Goal: Information Seeking & Learning: Check status

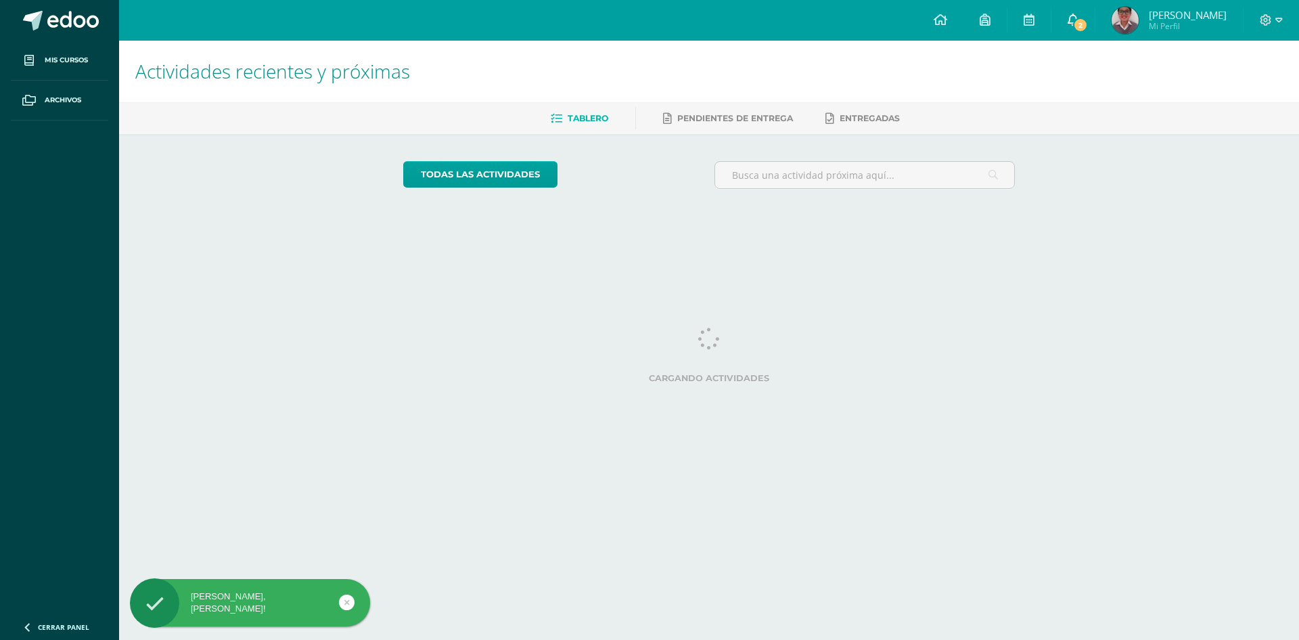
click at [1079, 22] on icon at bounding box center [1073, 20] width 11 height 12
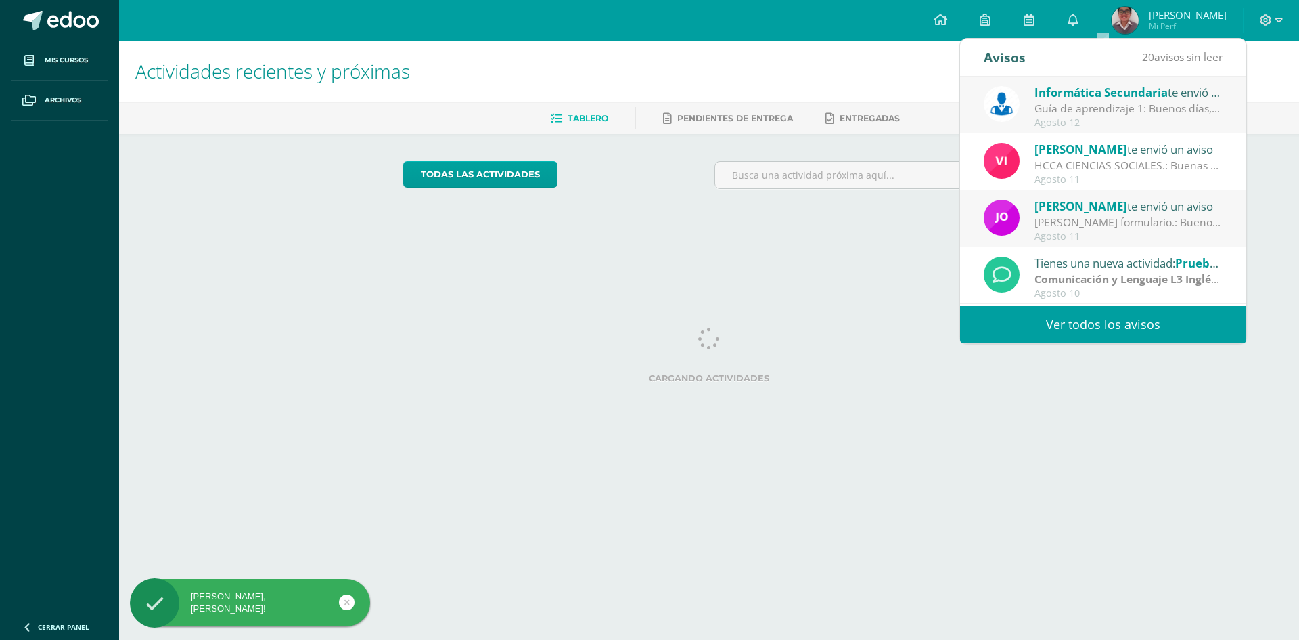
click at [1023, 319] on link "Ver todos los avisos" at bounding box center [1103, 324] width 286 height 37
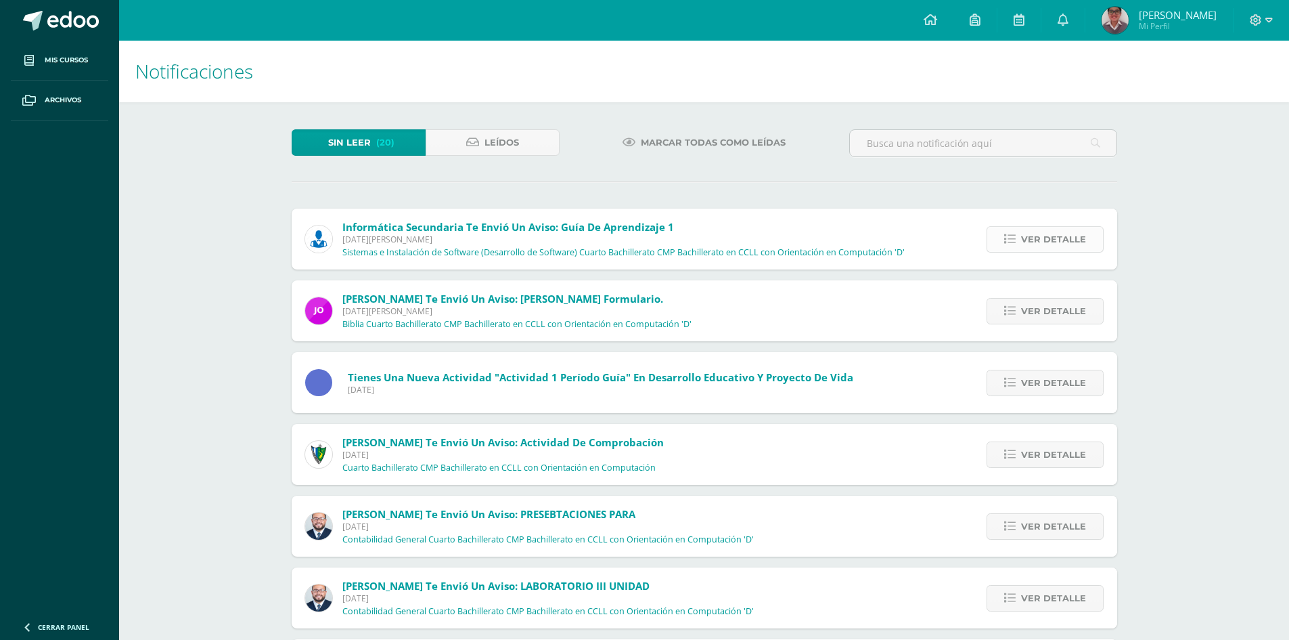
click at [1033, 241] on span "Ver detalle" at bounding box center [1053, 239] width 65 height 25
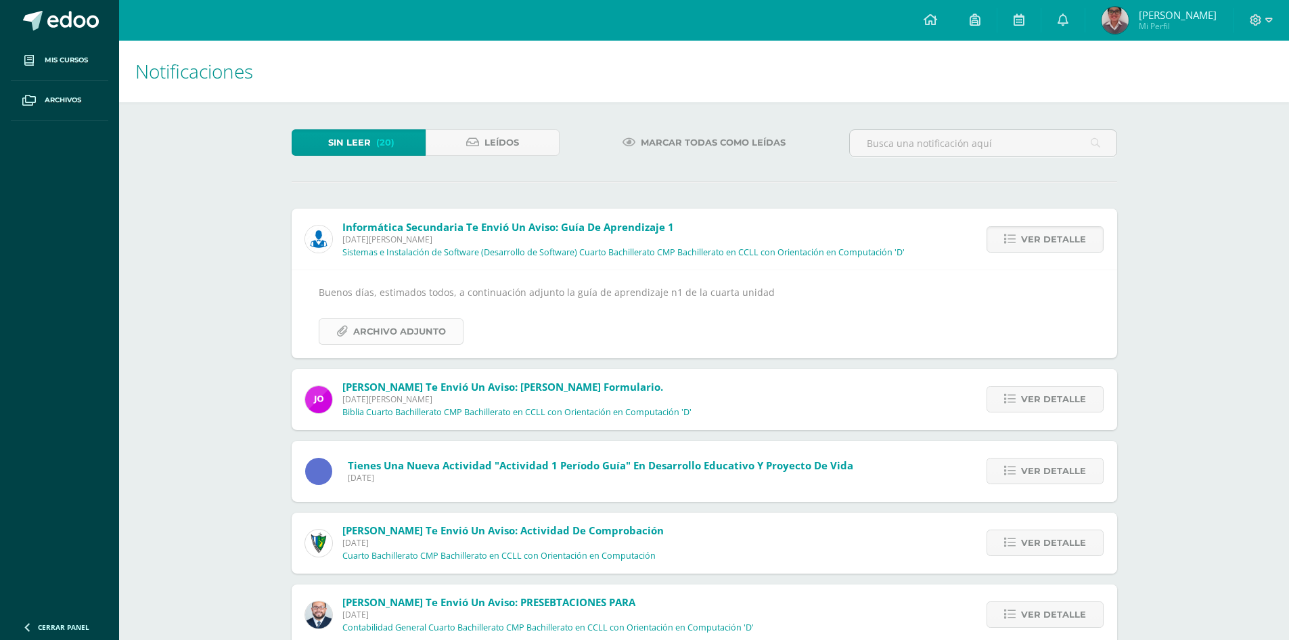
click at [432, 326] on span "Archivo Adjunto" at bounding box center [399, 331] width 93 height 25
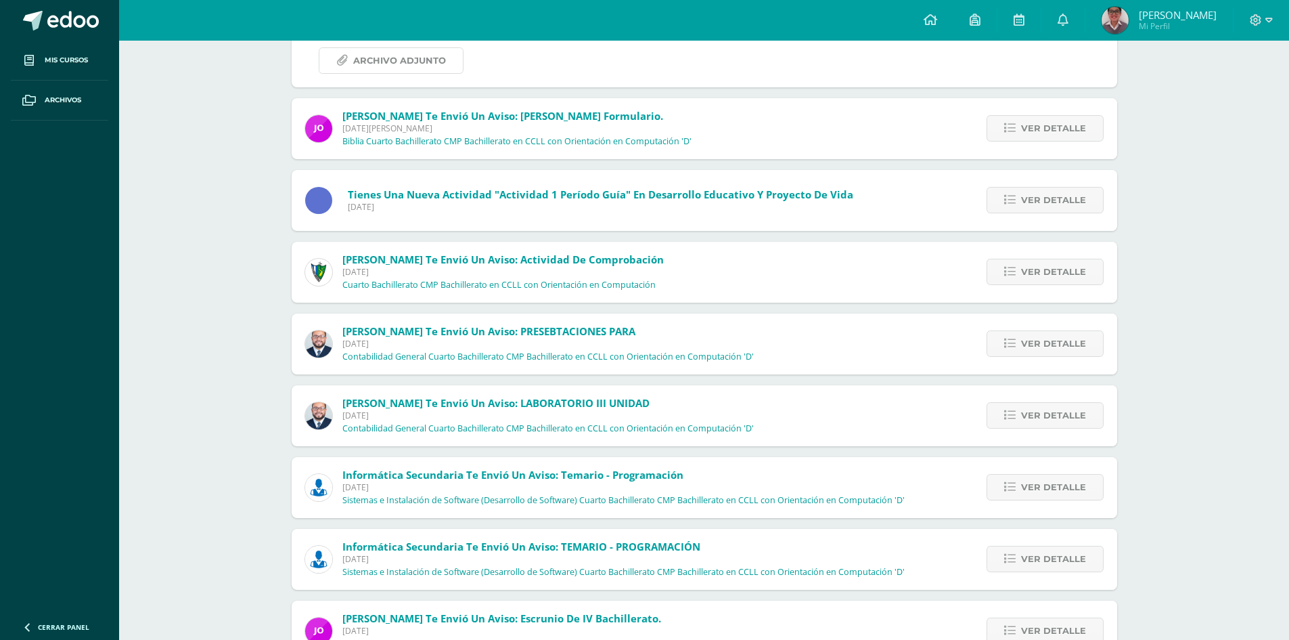
scroll to position [406, 0]
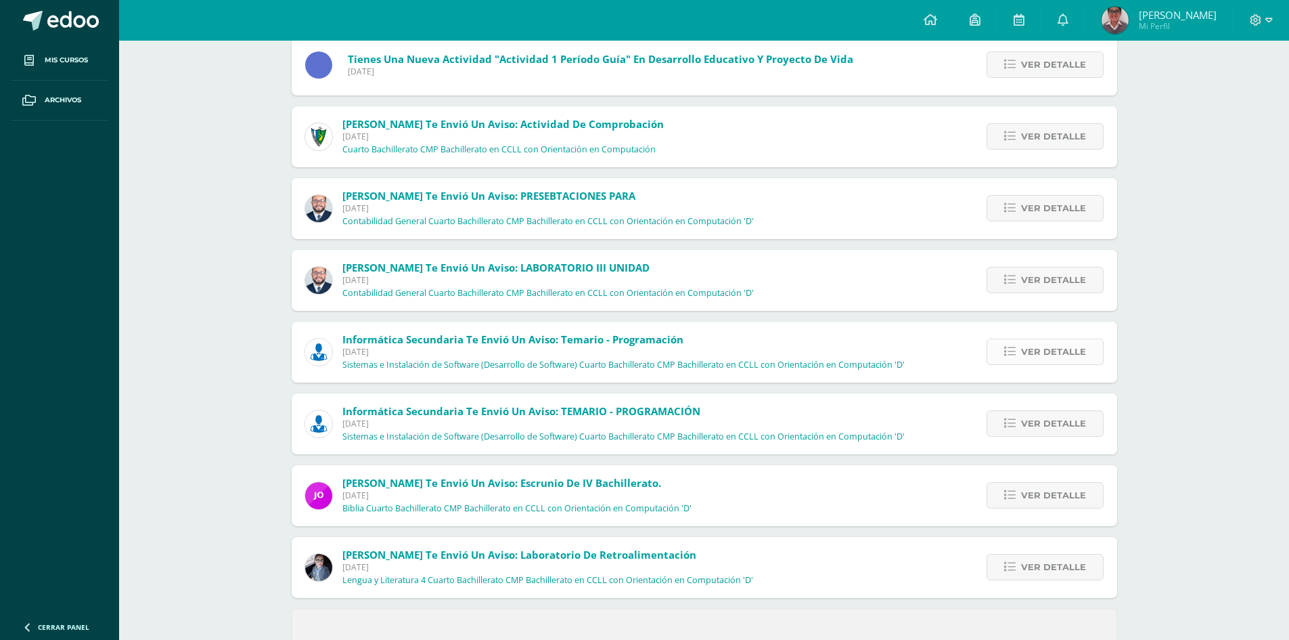
click at [1028, 357] on span "Ver detalle" at bounding box center [1053, 351] width 65 height 25
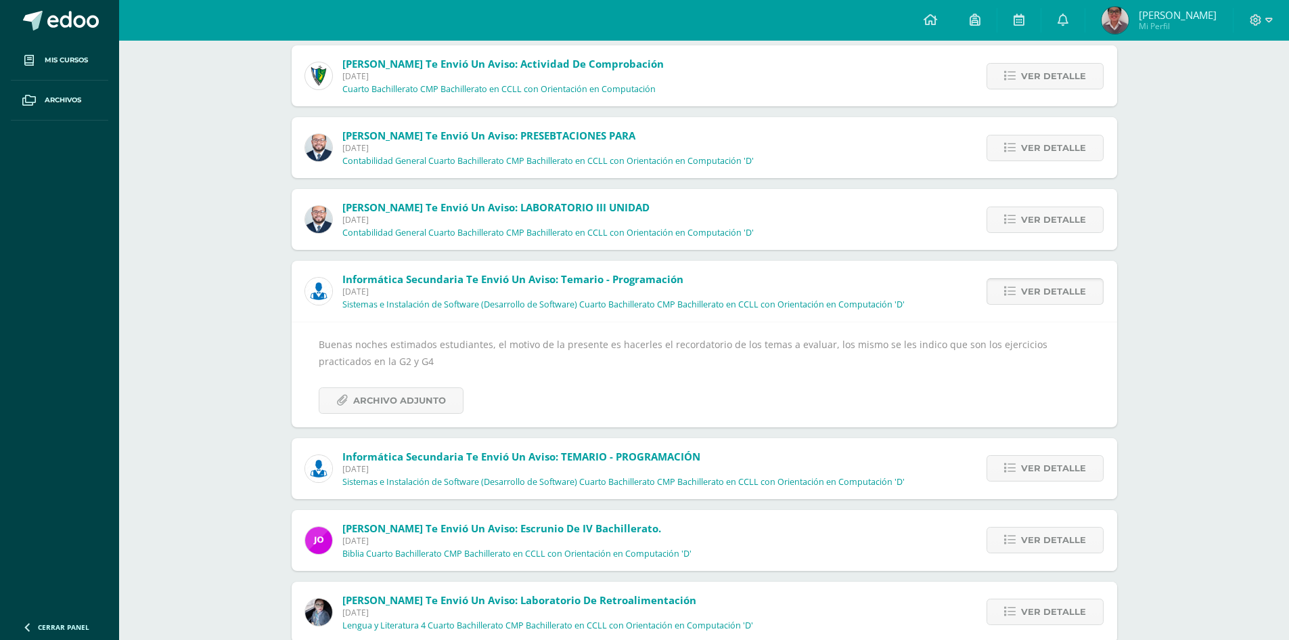
scroll to position [246, 0]
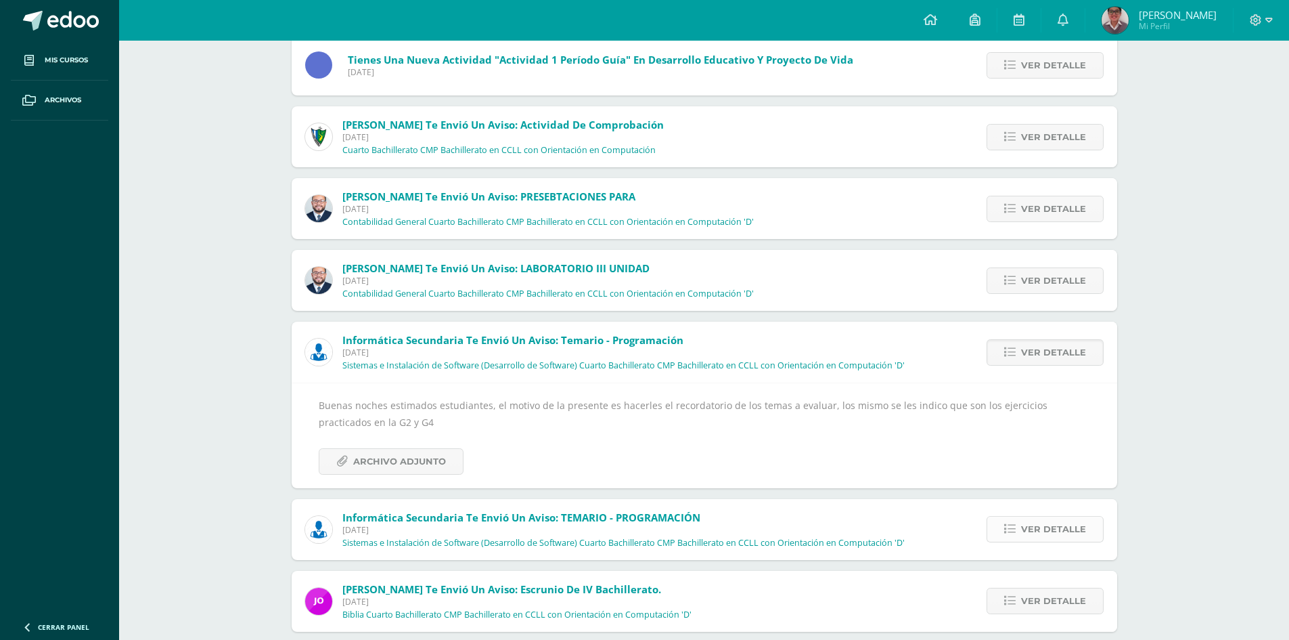
click at [1045, 520] on span "Ver detalle" at bounding box center [1053, 528] width 65 height 25
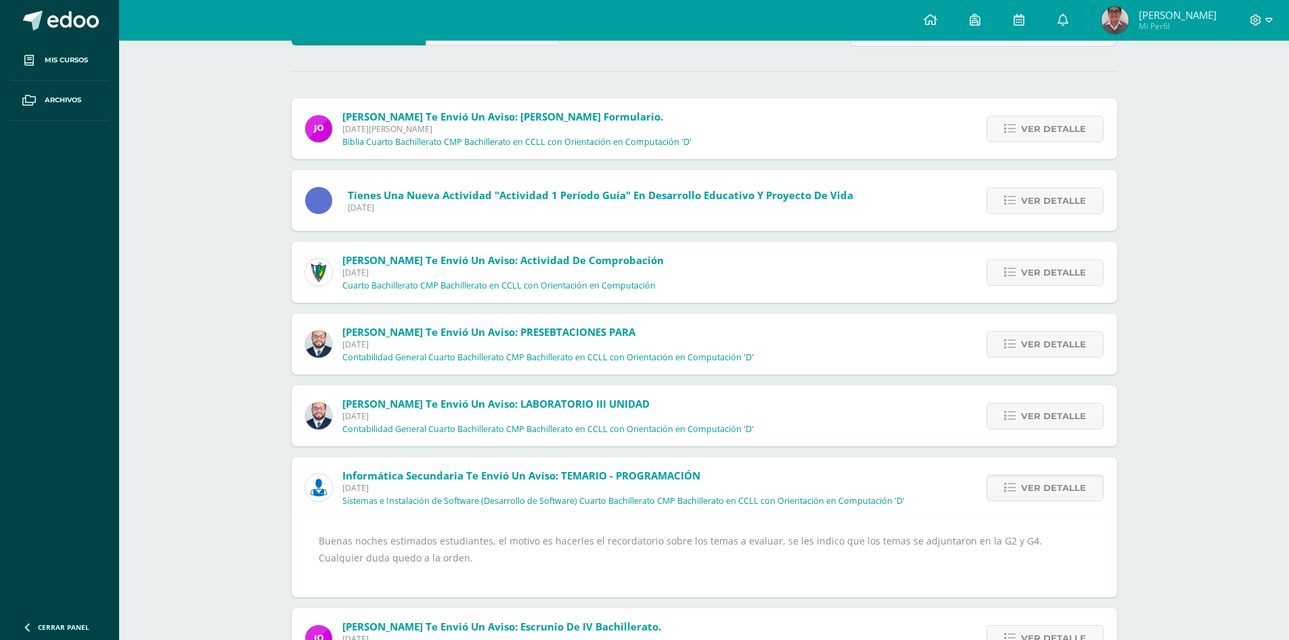
scroll to position [0, 0]
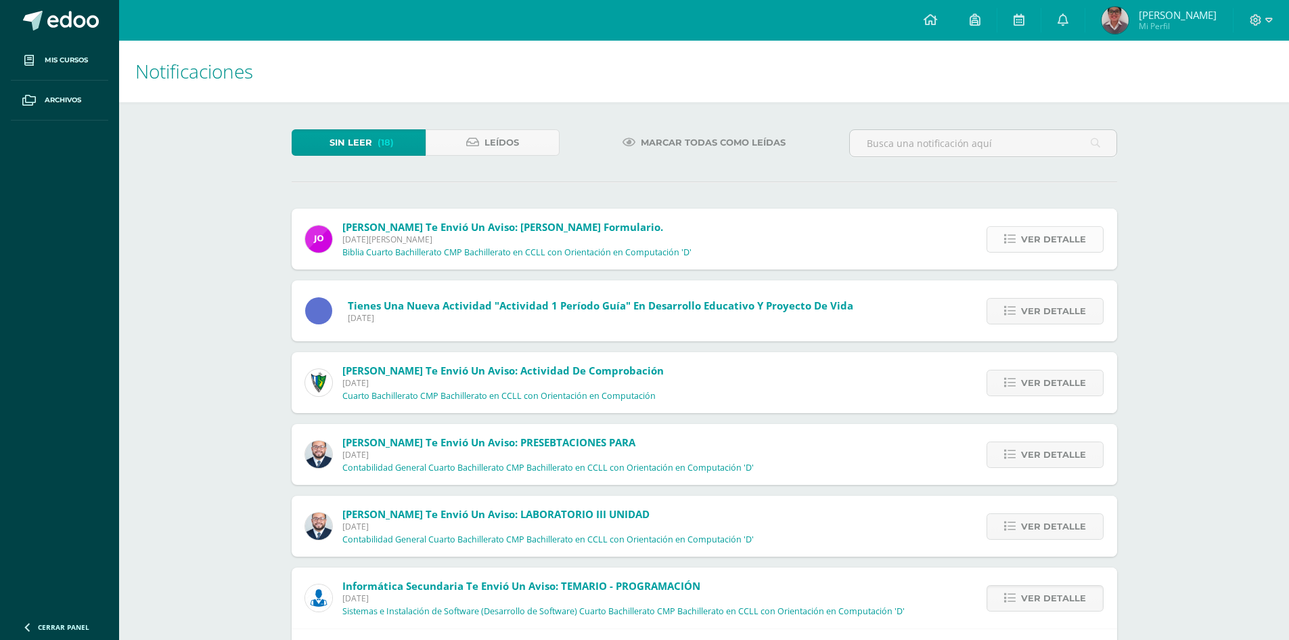
click at [1000, 248] on link "Ver detalle" at bounding box center [1045, 239] width 117 height 26
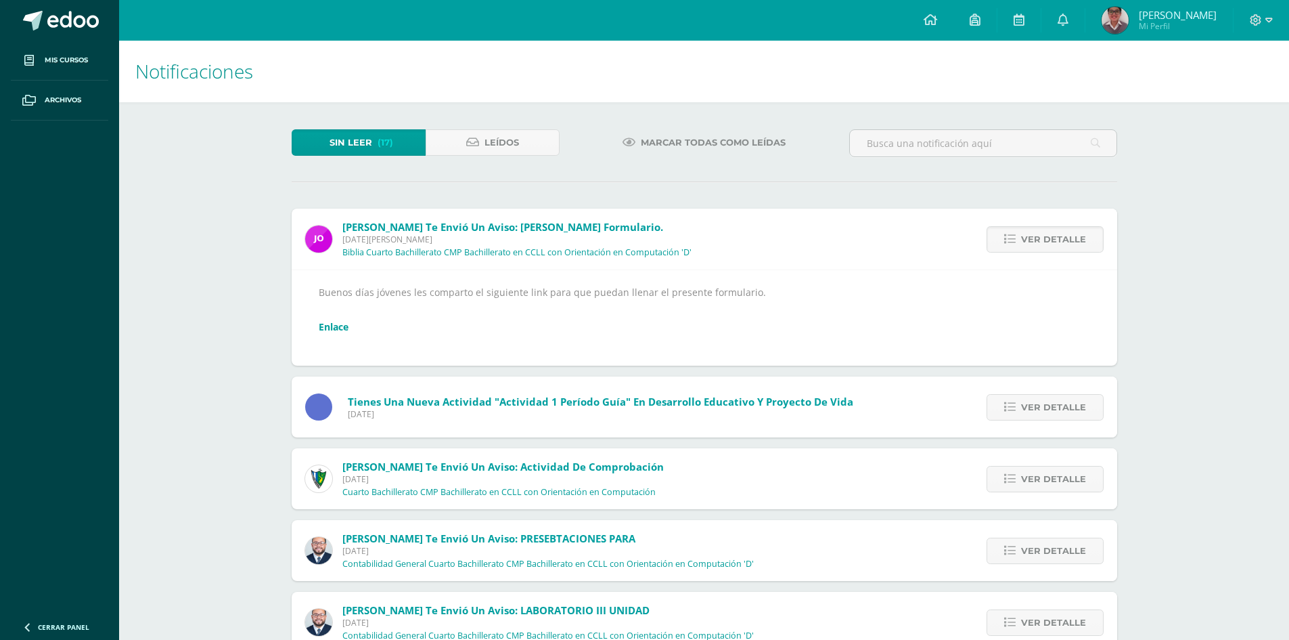
click at [1129, 20] on img at bounding box center [1115, 20] width 27 height 27
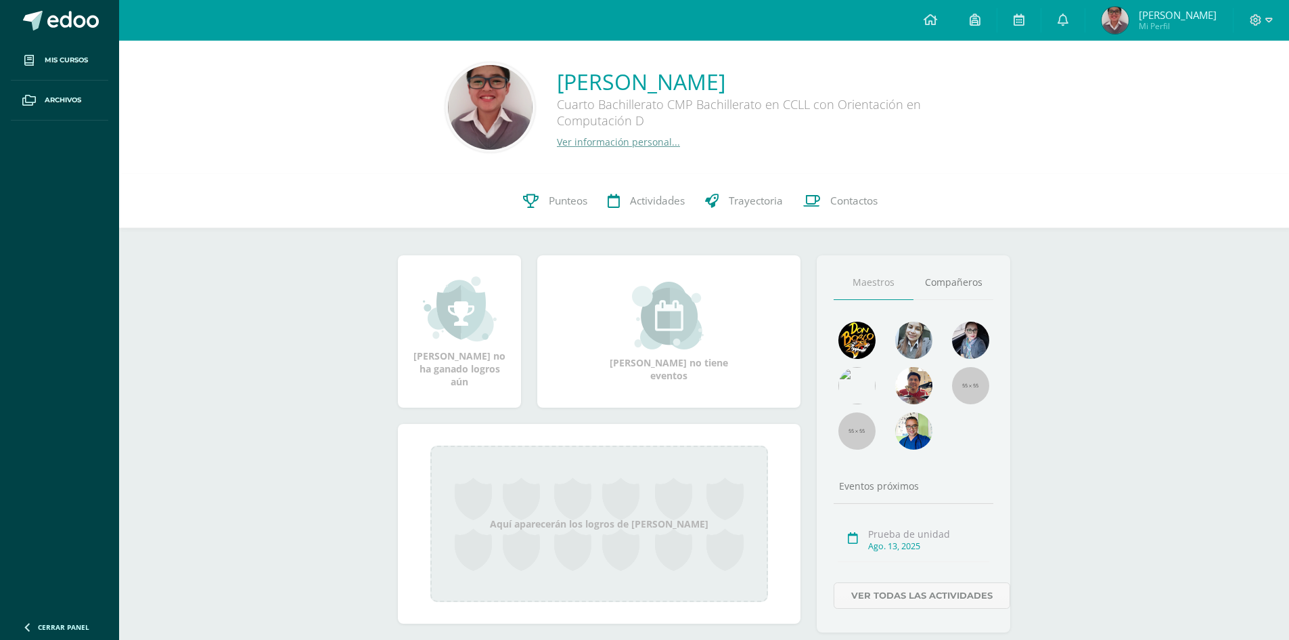
click at [486, 121] on img at bounding box center [490, 107] width 85 height 85
click at [493, 108] on img at bounding box center [490, 107] width 85 height 85
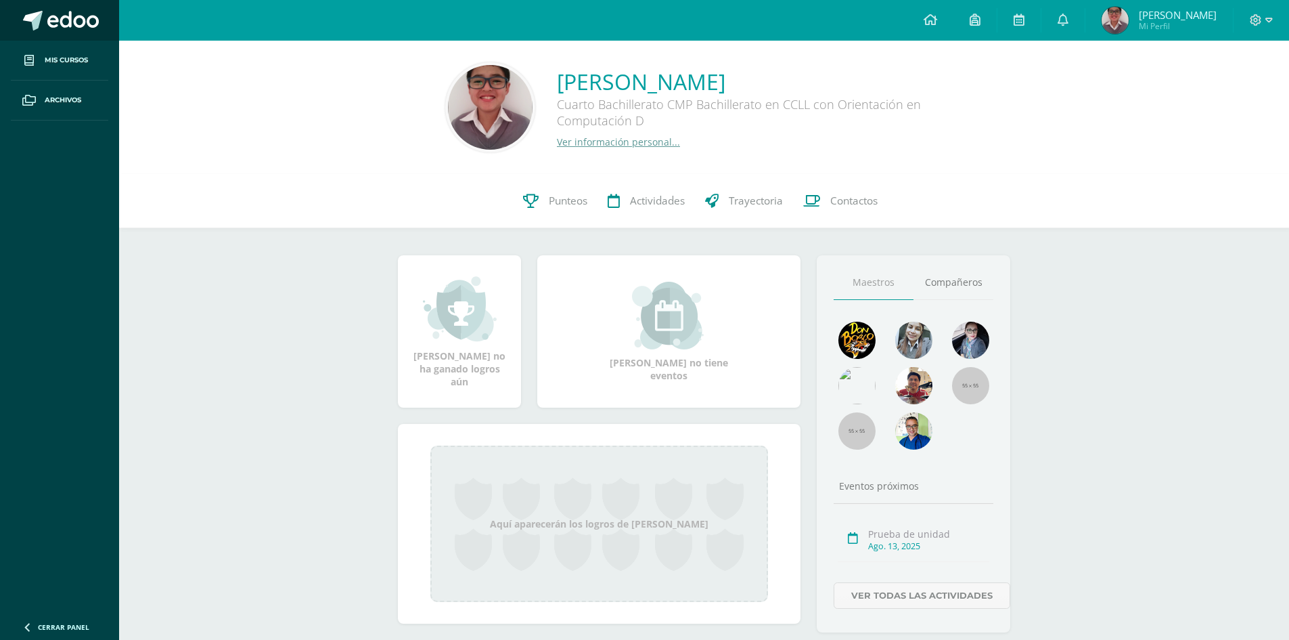
click at [79, 32] on link at bounding box center [59, 20] width 119 height 41
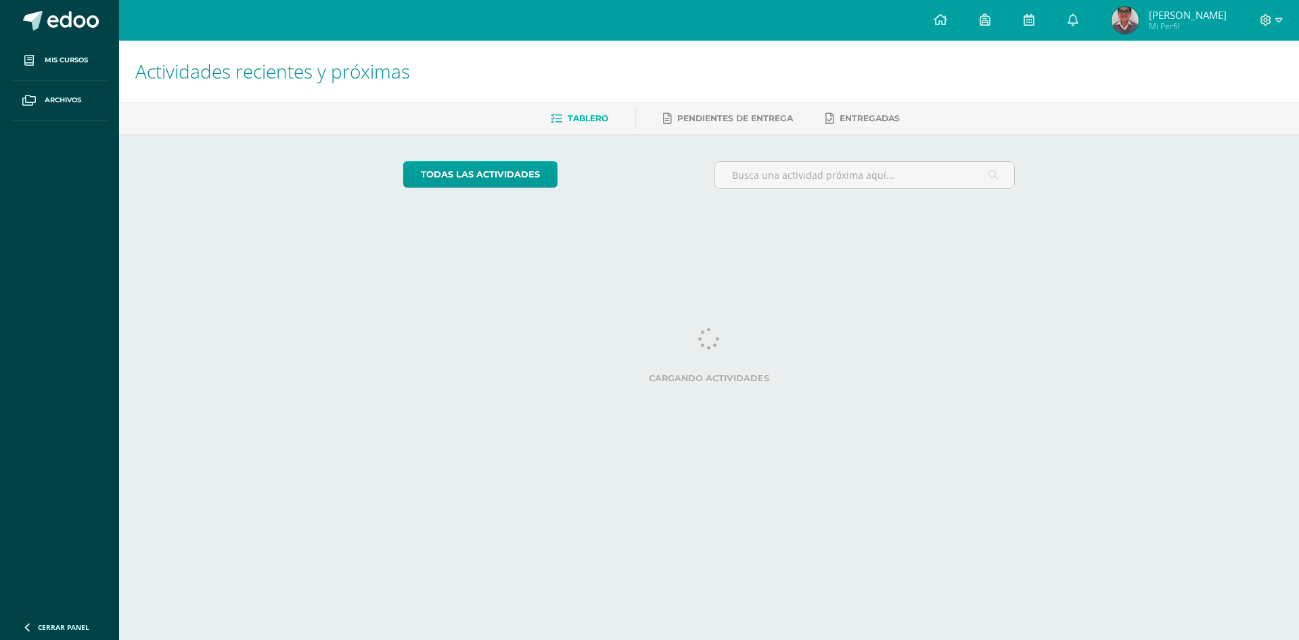
click at [1201, 35] on link "[PERSON_NAME] Mi Perfil" at bounding box center [1170, 20] width 148 height 41
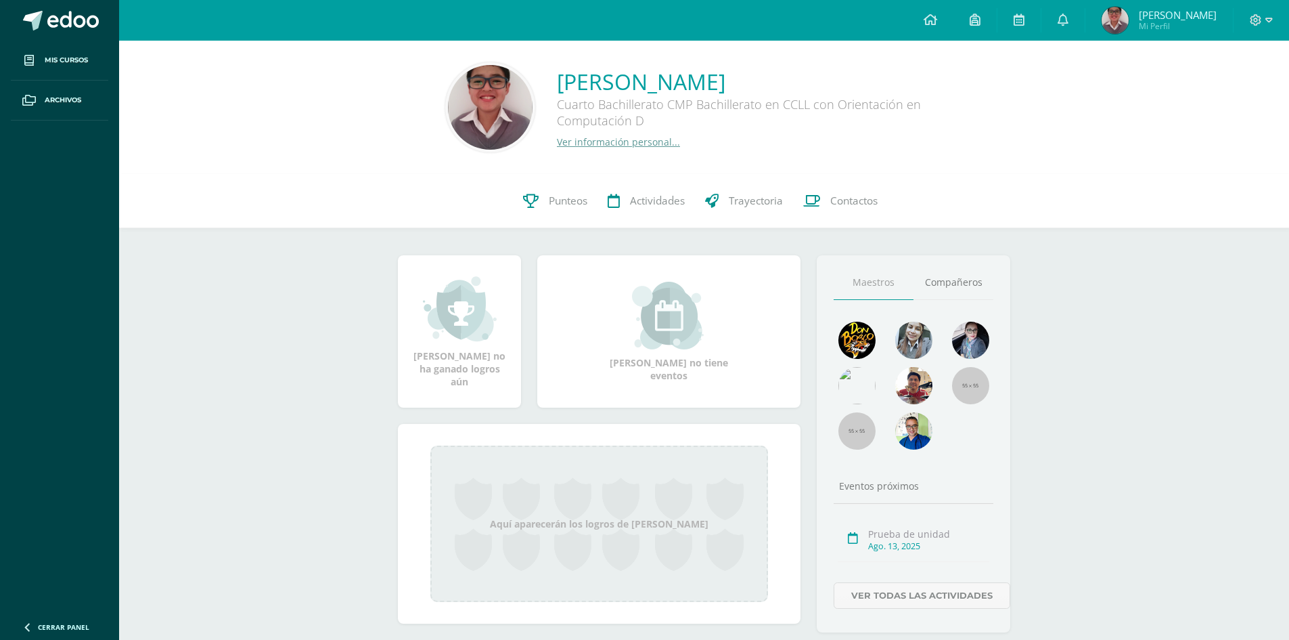
scroll to position [36, 0]
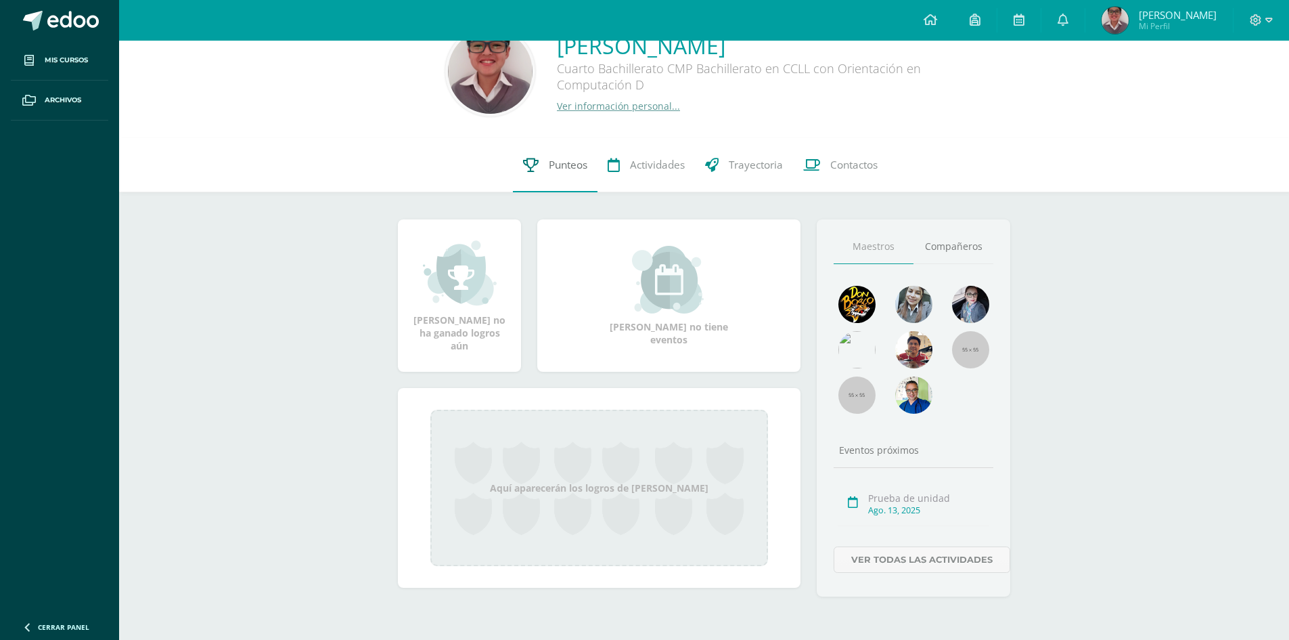
click at [559, 160] on span "Punteos" at bounding box center [568, 165] width 39 height 14
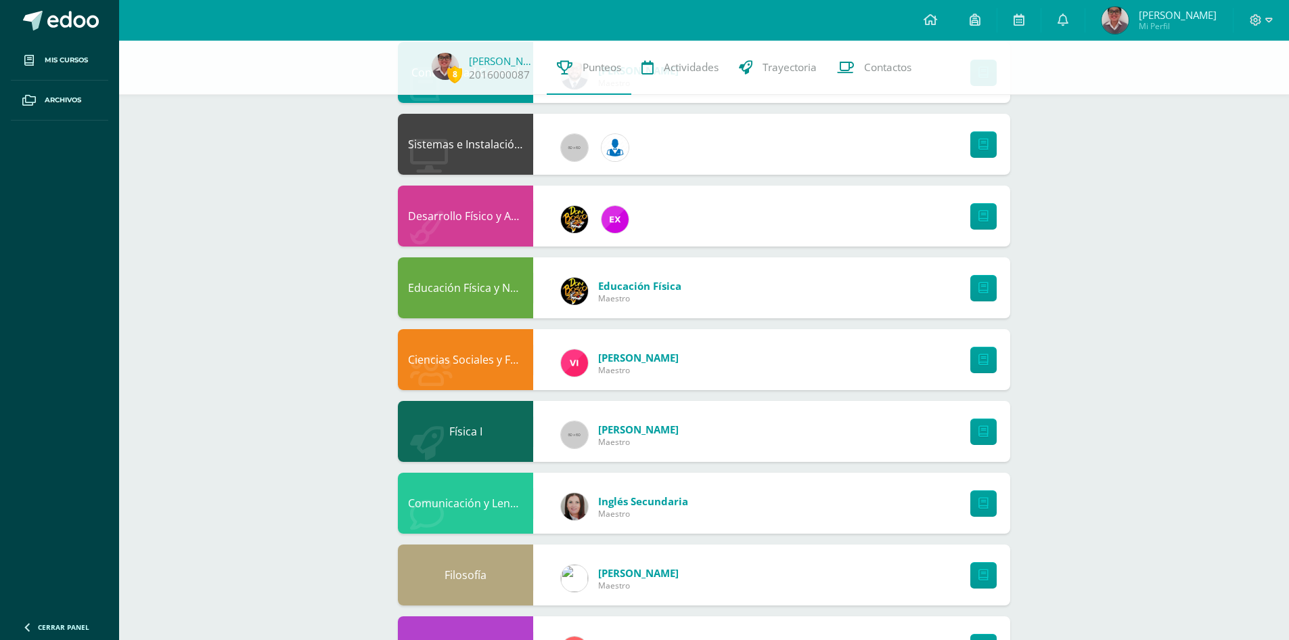
scroll to position [474, 0]
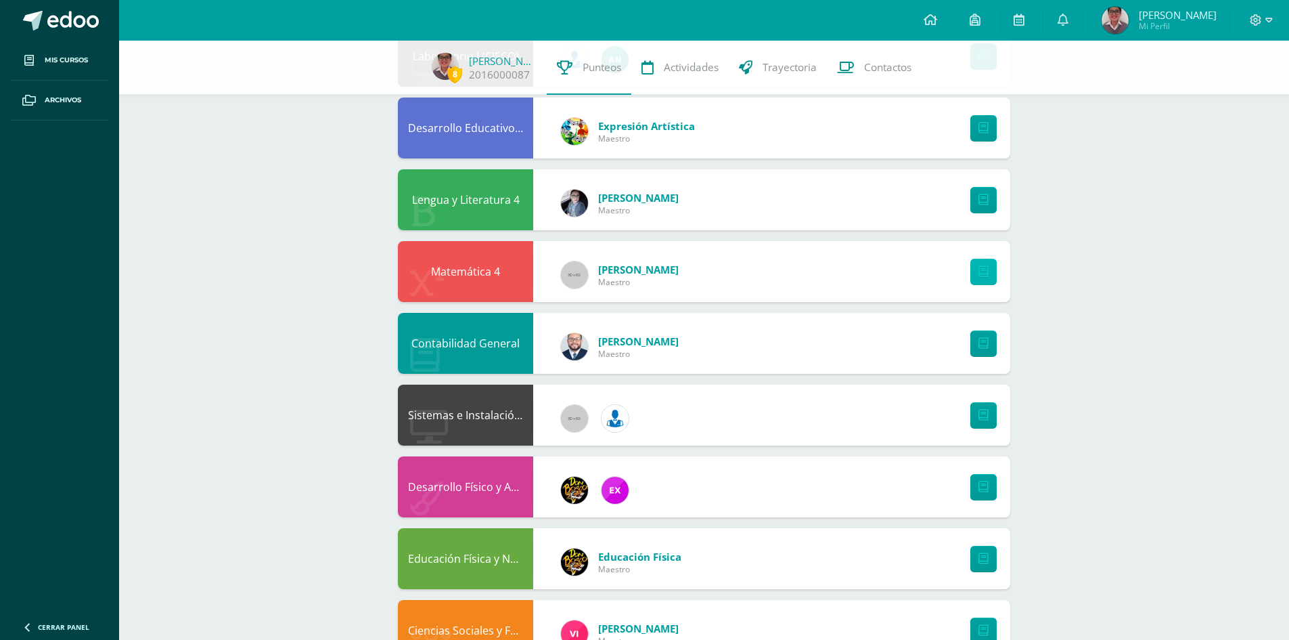
click at [976, 270] on link at bounding box center [984, 272] width 26 height 26
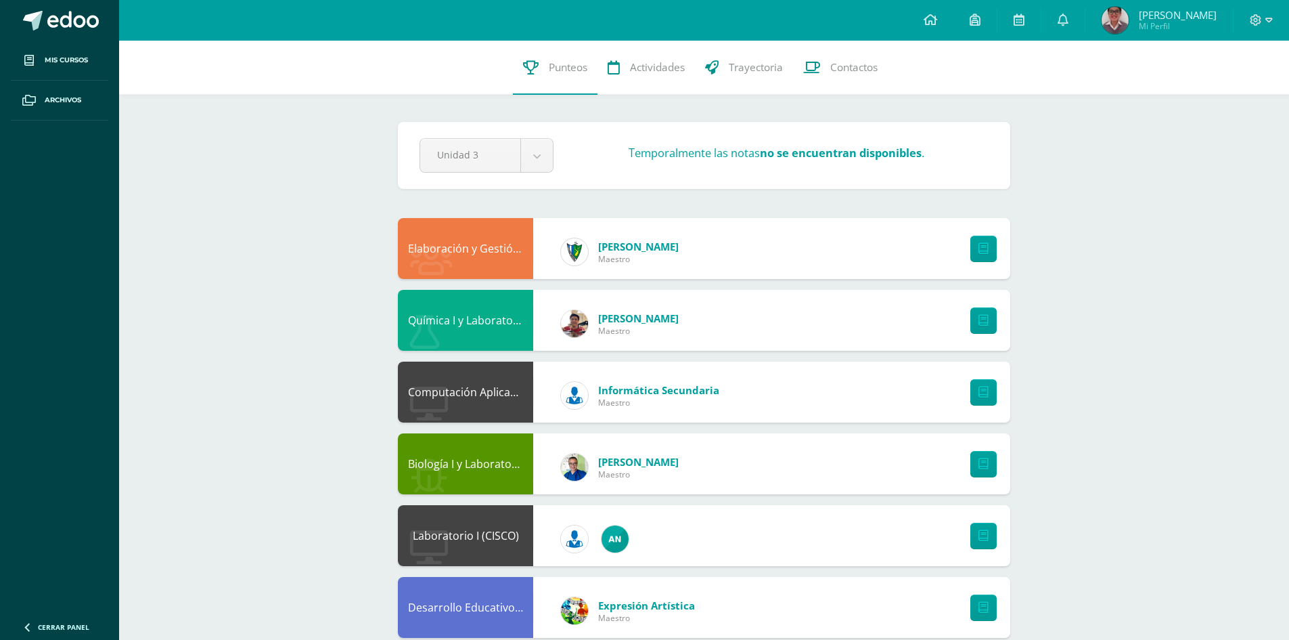
scroll to position [504, 0]
